Goal: Information Seeking & Learning: Learn about a topic

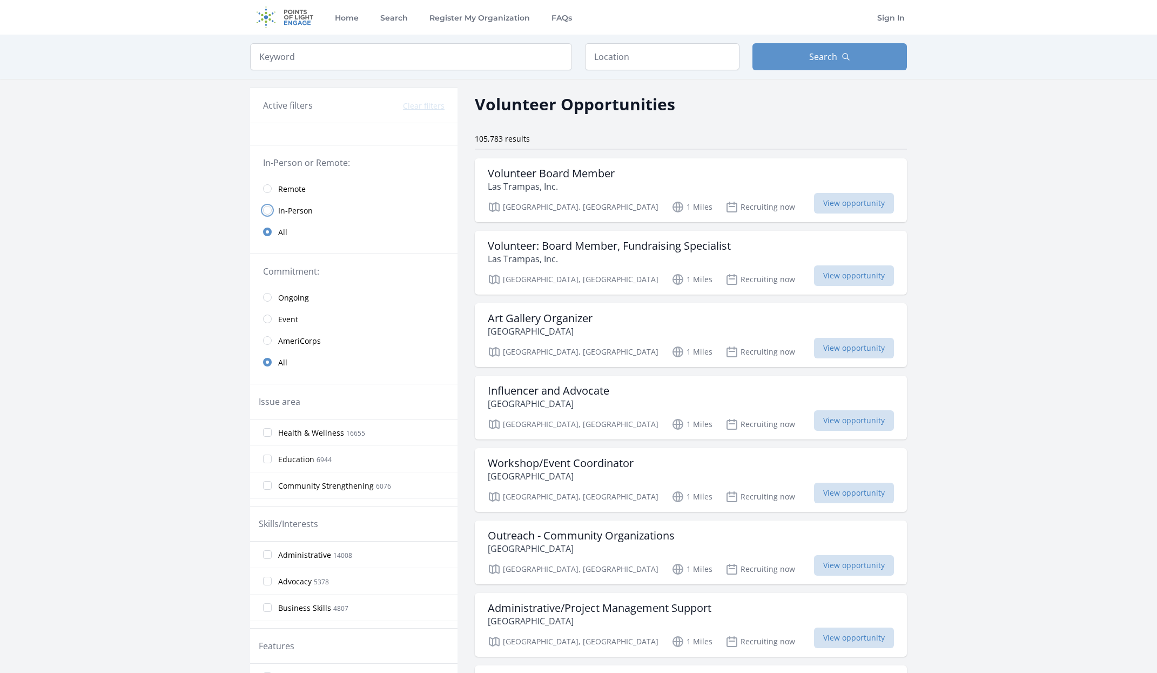
click at [271, 212] on input "radio" at bounding box center [267, 210] width 9 height 9
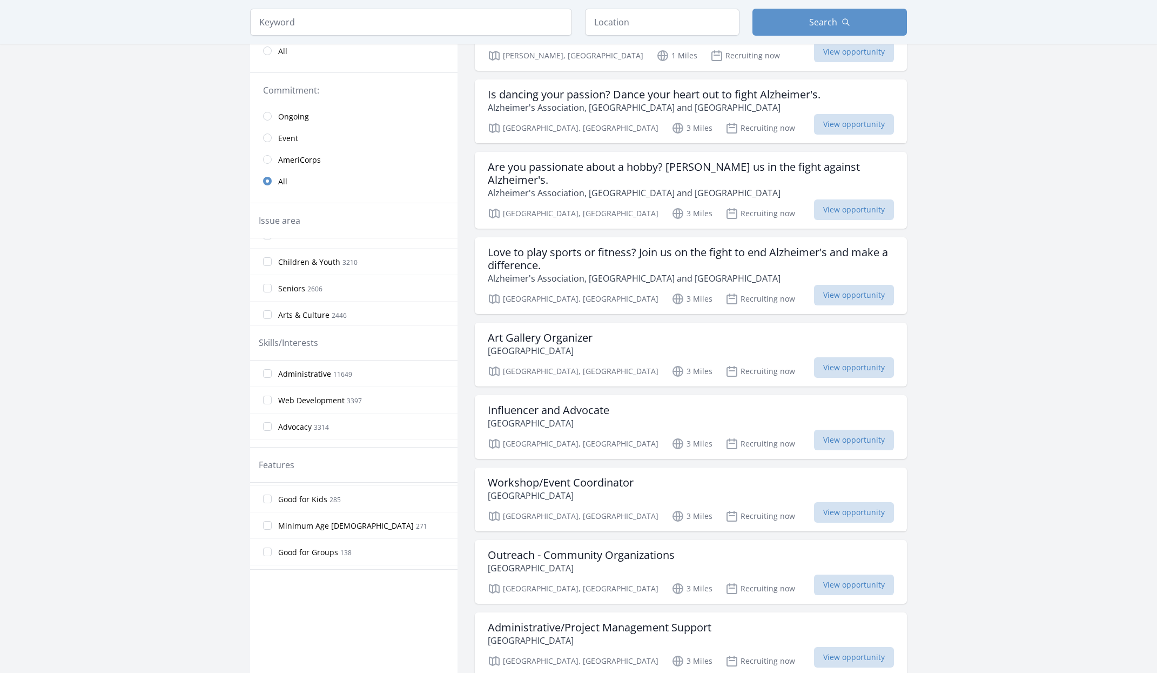
scroll to position [184, 0]
click at [267, 497] on input "Good for Kids 285" at bounding box center [267, 496] width 9 height 9
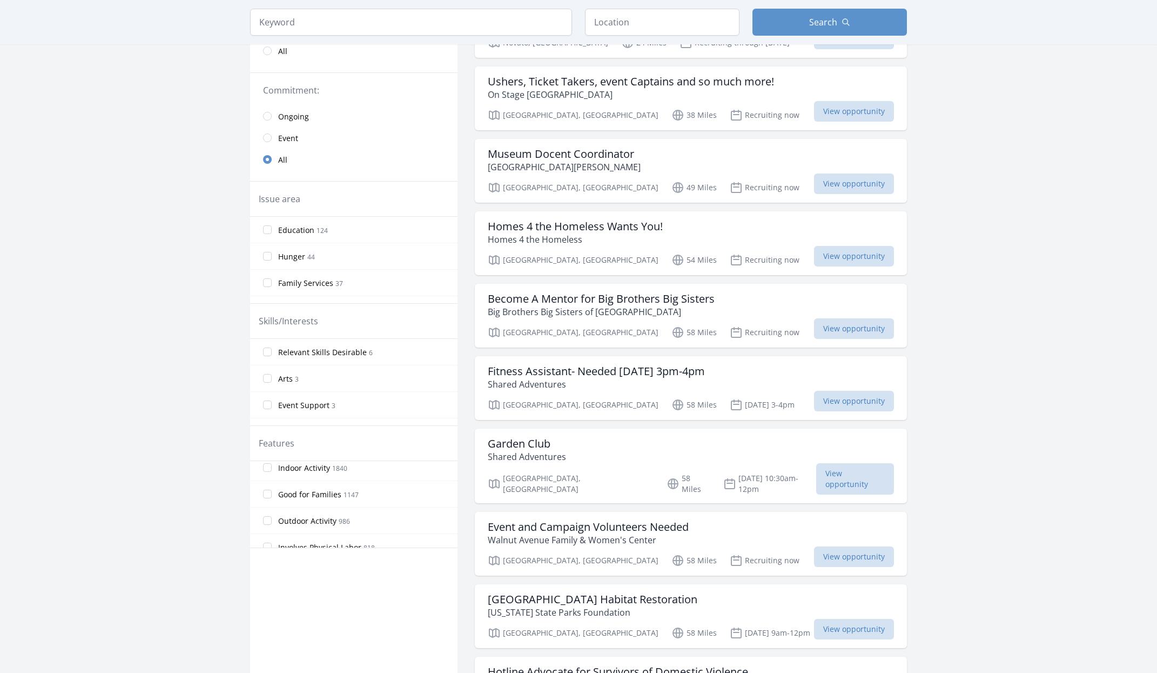
scroll to position [86, 0]
click at [270, 493] on input "Good for Families 1147" at bounding box center [267, 493] width 9 height 9
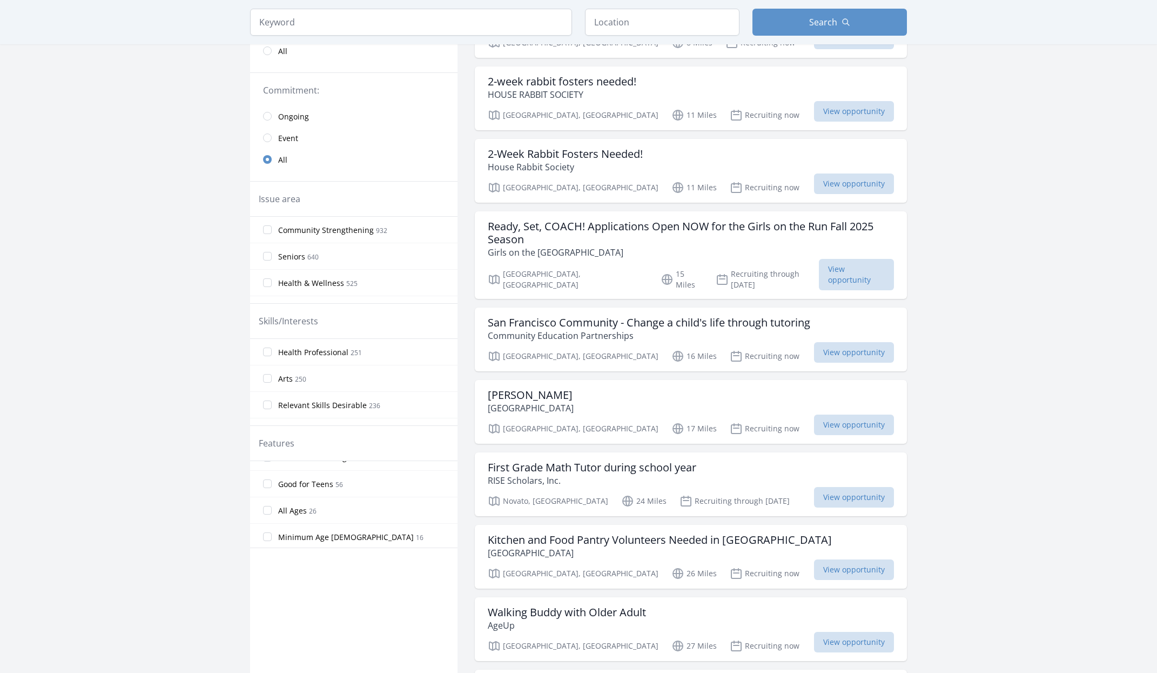
scroll to position [229, 0]
click at [268, 483] on input "Good for Teens 56" at bounding box center [267, 483] width 9 height 9
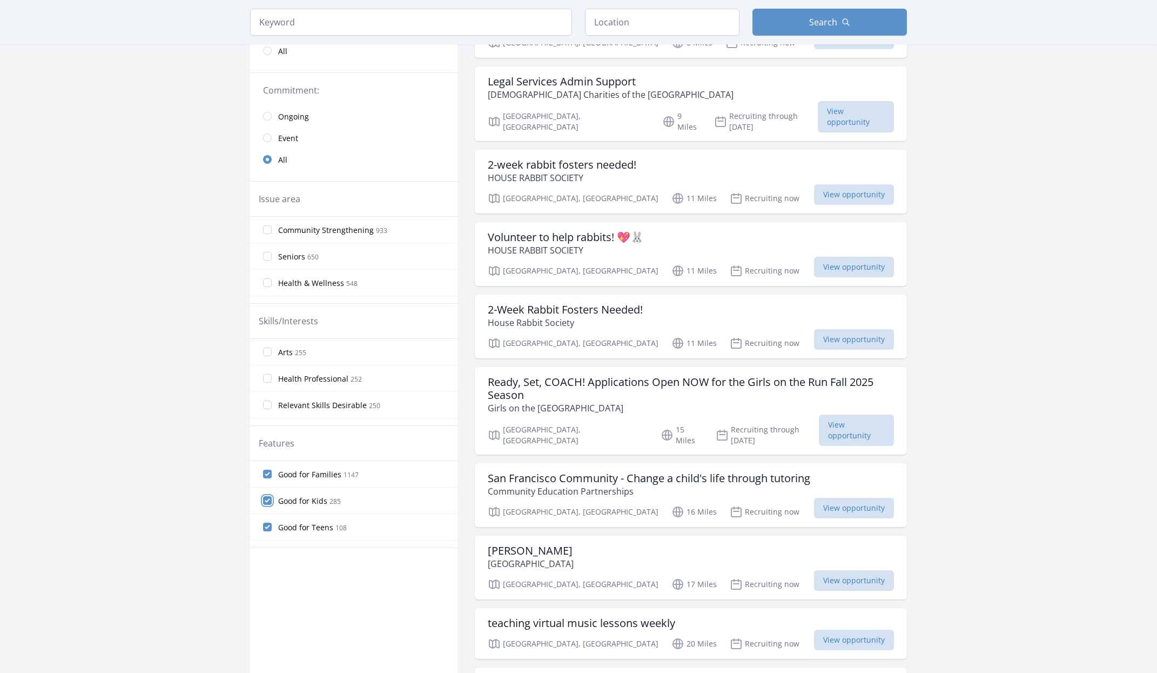
click at [269, 501] on input "Good for Kids 285" at bounding box center [267, 500] width 9 height 9
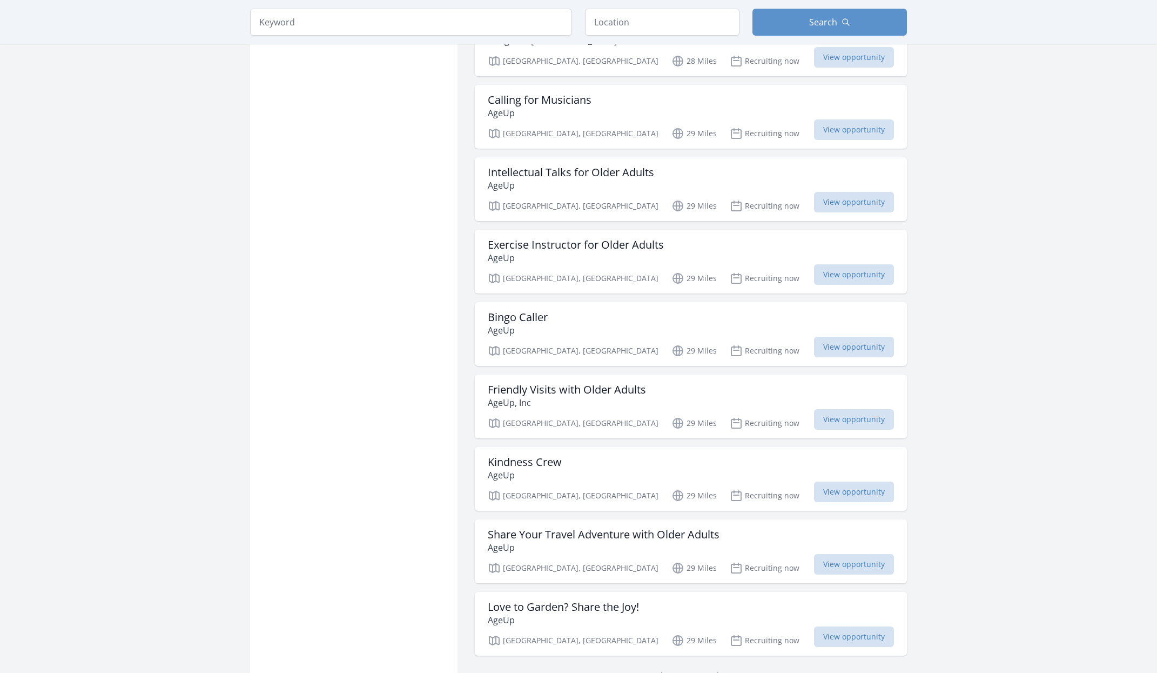
scroll to position [1004, 0]
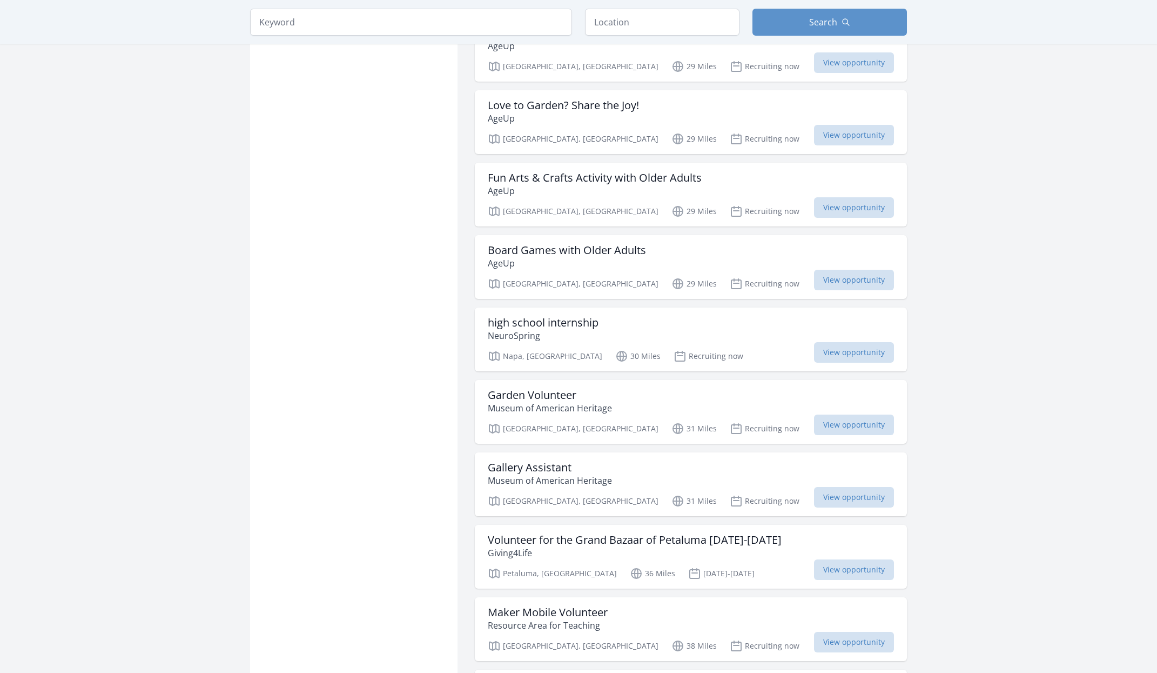
scroll to position [1466, 0]
click at [851, 342] on span "View opportunity" at bounding box center [854, 352] width 80 height 21
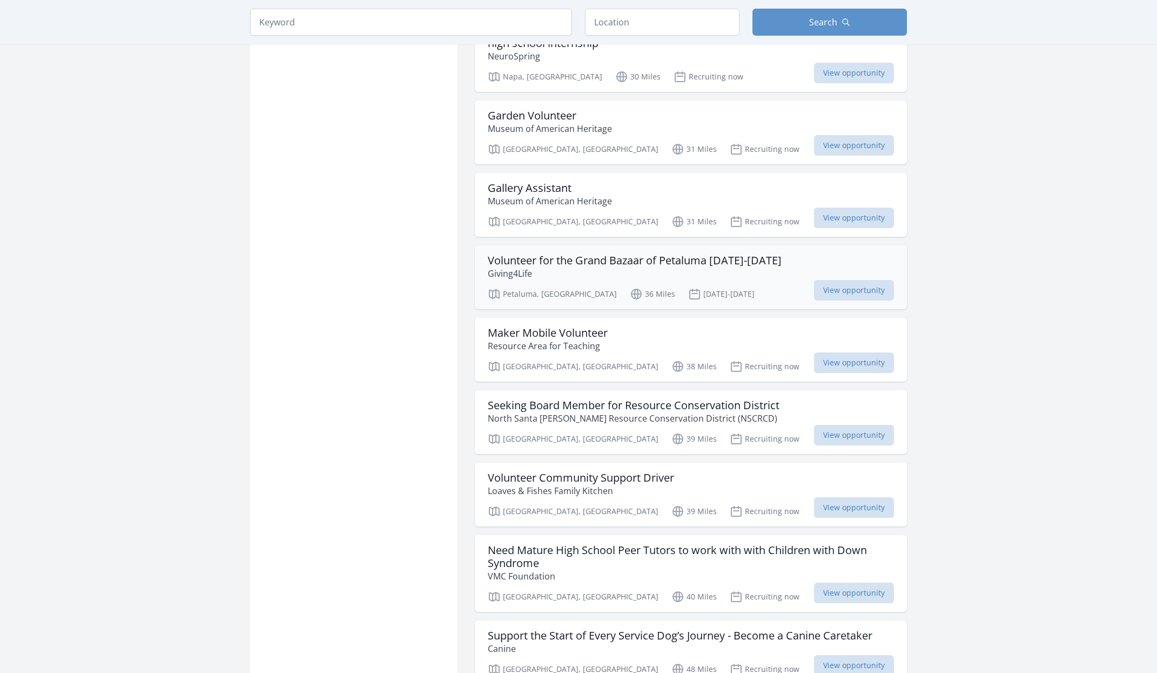
scroll to position [1745, 0]
click at [736, 284] on div "Petaluma, CA 36 Miles Nov 6-9th View opportunity" at bounding box center [691, 292] width 406 height 16
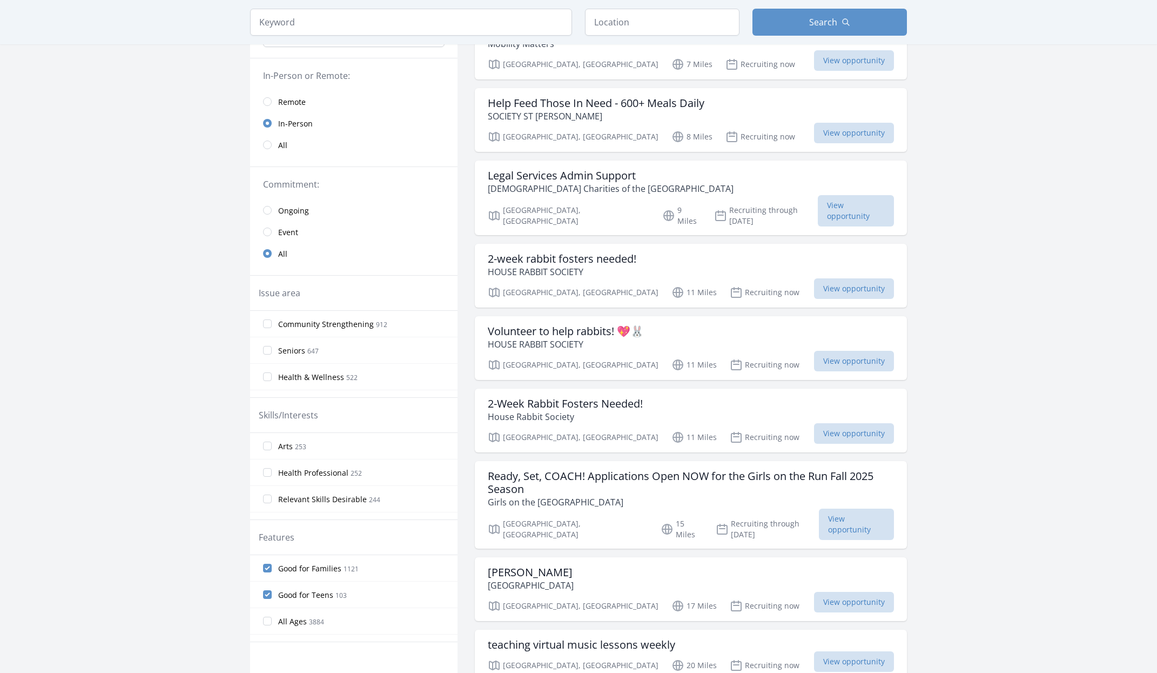
scroll to position [40, 0]
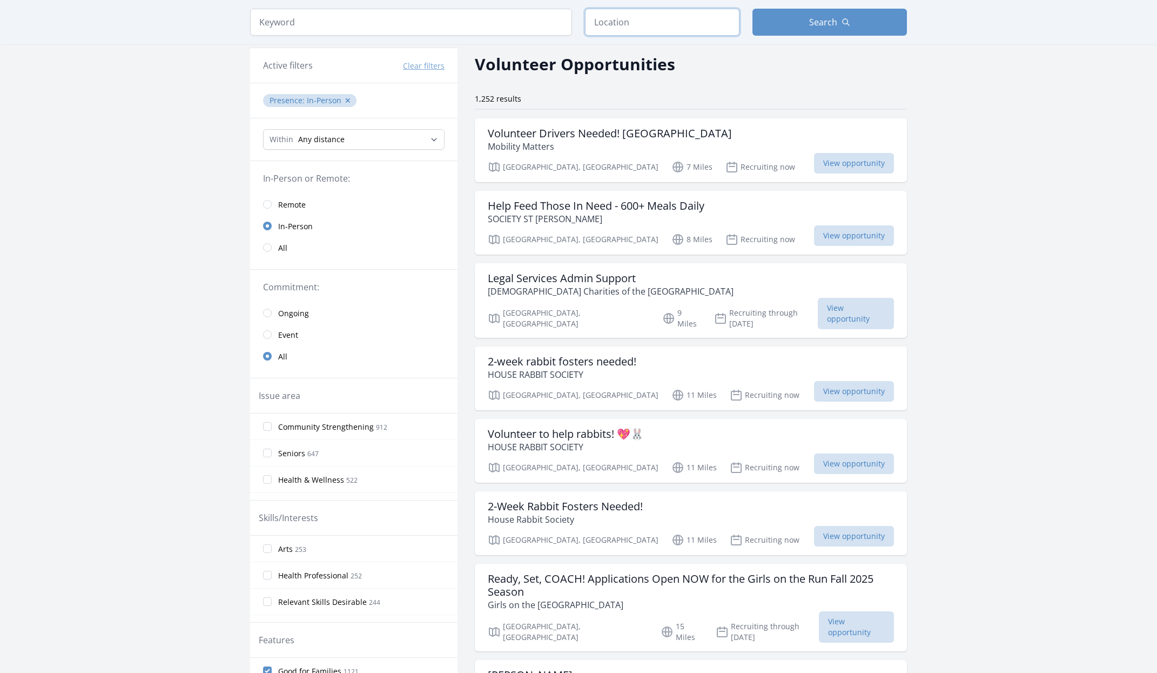
click at [661, 22] on input "text" at bounding box center [662, 22] width 155 height 27
click at [634, 21] on input "text" at bounding box center [662, 22] width 155 height 27
click at [430, 140] on select "Any distance , 5 Miles , 20 Miles , 50 Miles , 100 Miles" at bounding box center [354, 139] width 182 height 21
click at [630, 22] on input "text" at bounding box center [662, 22] width 155 height 27
type input "Lafayette, CA, USA"
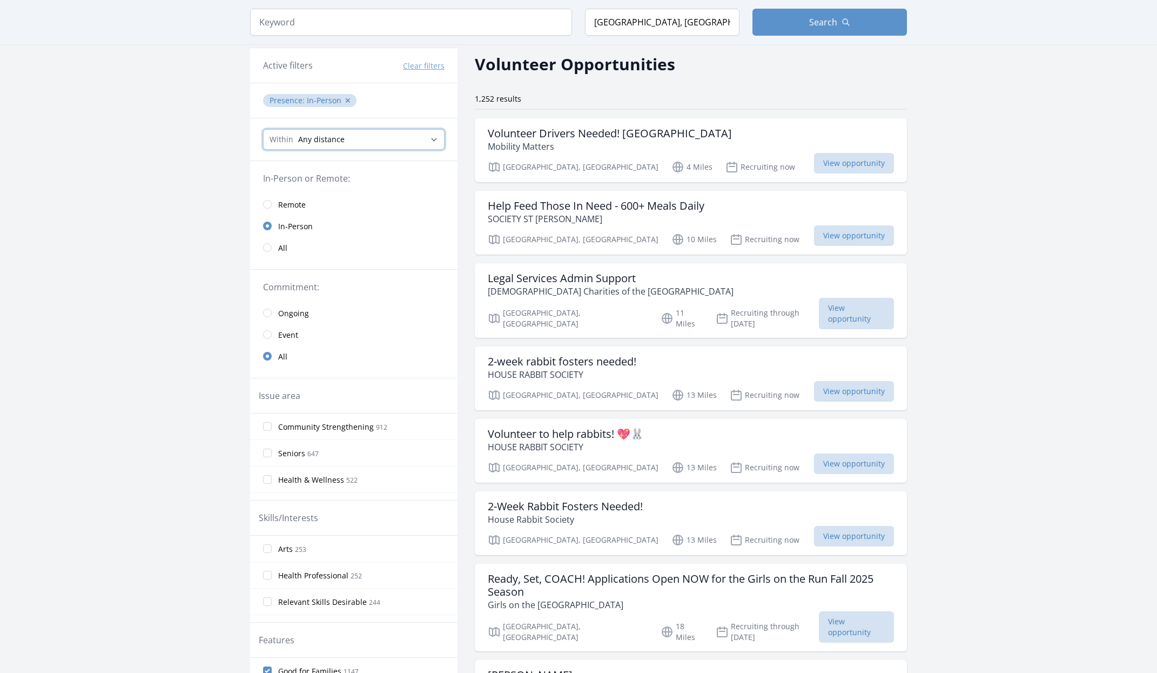
click at [406, 143] on select "Any distance , 5 Miles , 20 Miles , 50 Miles , 100 Miles" at bounding box center [354, 139] width 182 height 21
select select "32186"
click at [263, 129] on select "Any distance , 5 Miles , 20 Miles , 50 Miles , 100 Miles" at bounding box center [354, 139] width 182 height 21
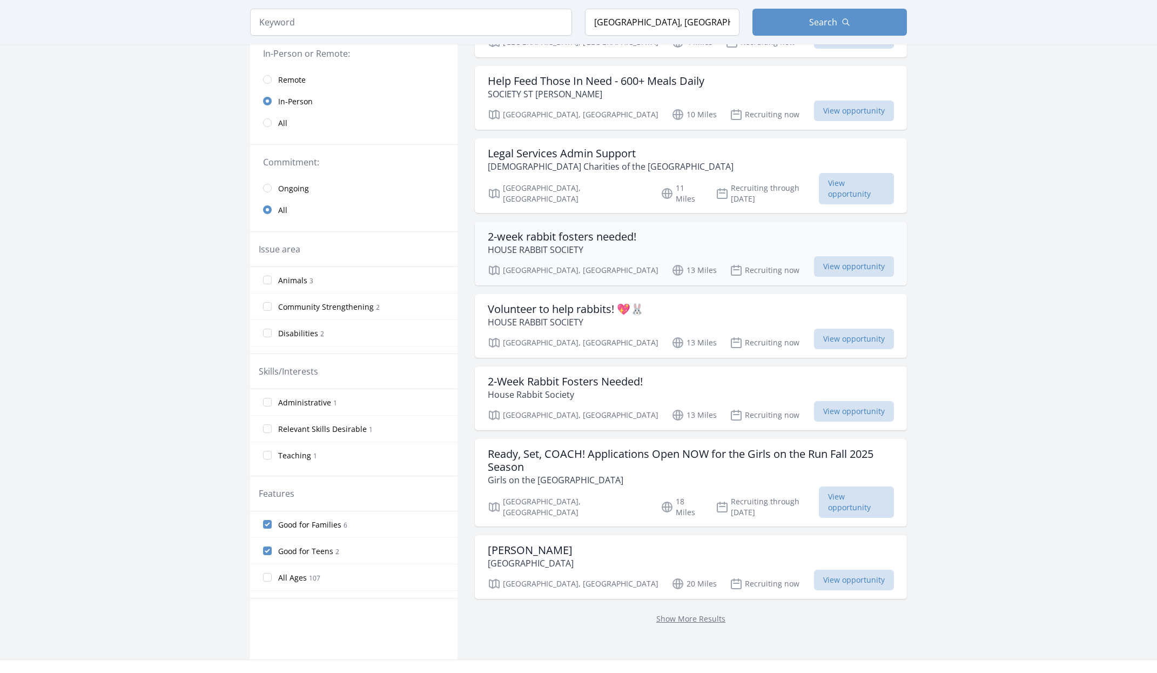
scroll to position [205, 0]
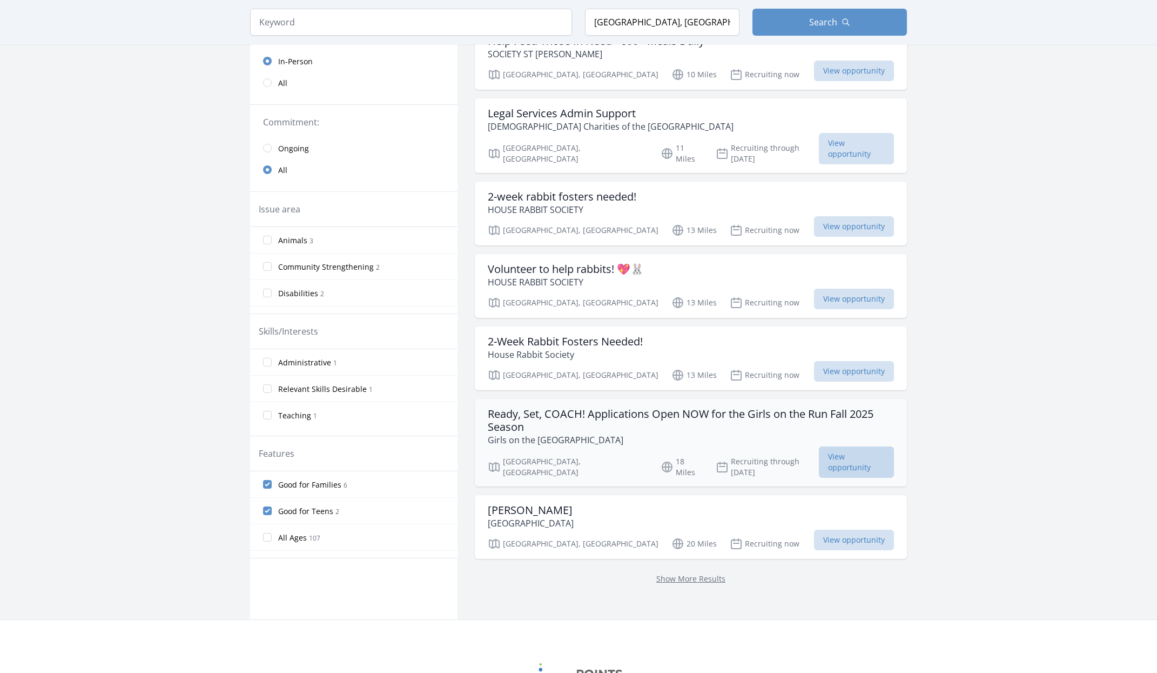
click at [834, 446] on span "View opportunity" at bounding box center [856, 461] width 75 height 31
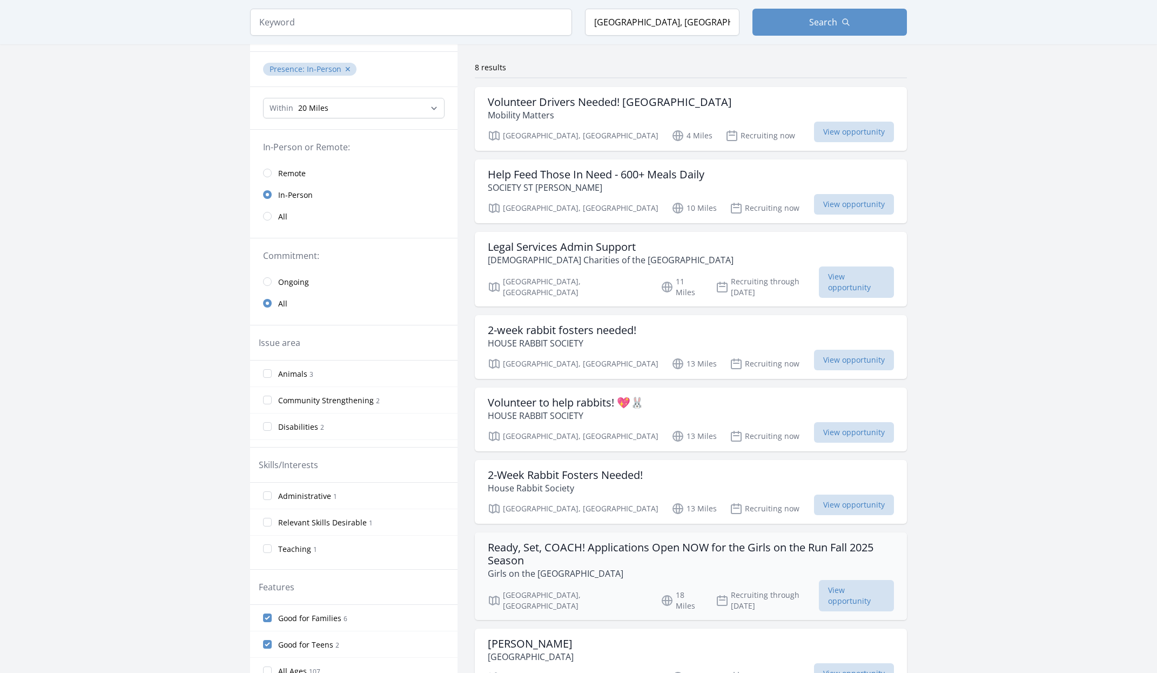
scroll to position [0, 0]
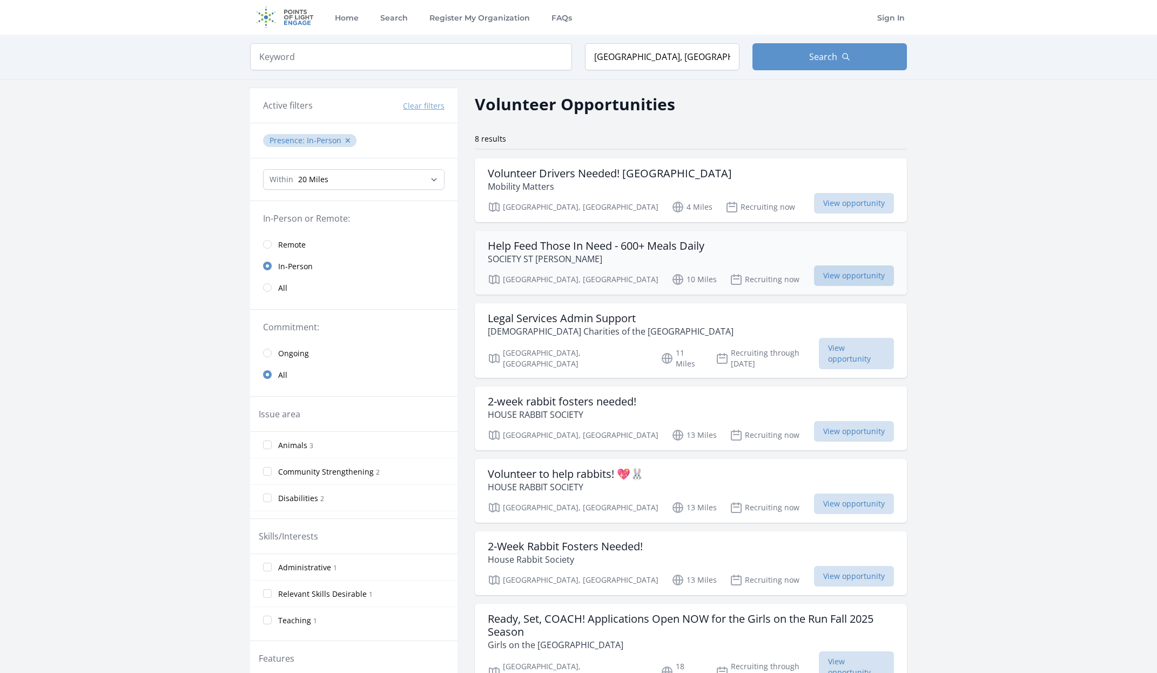
click at [842, 278] on span "View opportunity" at bounding box center [854, 275] width 80 height 21
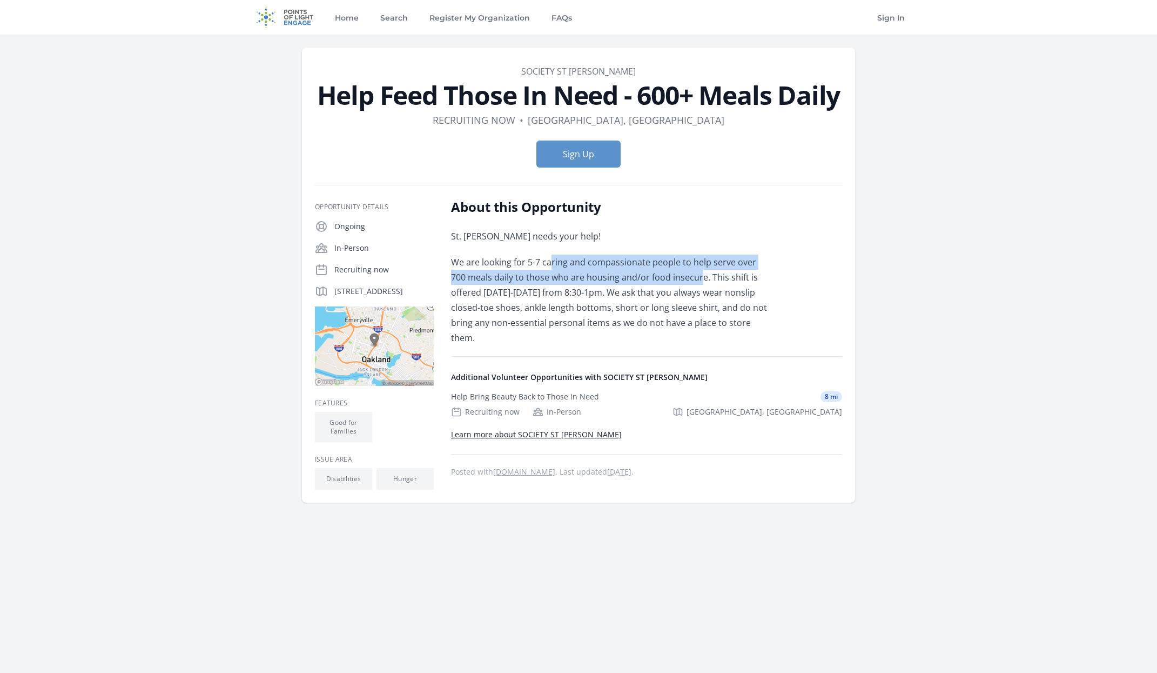
drag, startPoint x: 550, startPoint y: 264, endPoint x: 685, endPoint y: 280, distance: 136.7
click at [685, 280] on p "We are looking for 5-7 caring and compassionate people to help serve over 700 m…" at bounding box center [609, 300] width 316 height 91
click at [571, 307] on p "We are looking for 5-7 caring and compassionate people to help serve over 700 m…" at bounding box center [609, 300] width 316 height 91
click at [967, 94] on main "Organization SOCIETY ST VINCENT DE PAUL ALAMEDA Help Feed Those In Need - 600+ …" at bounding box center [578, 305] width 1157 height 541
